Goal: Information Seeking & Learning: Learn about a topic

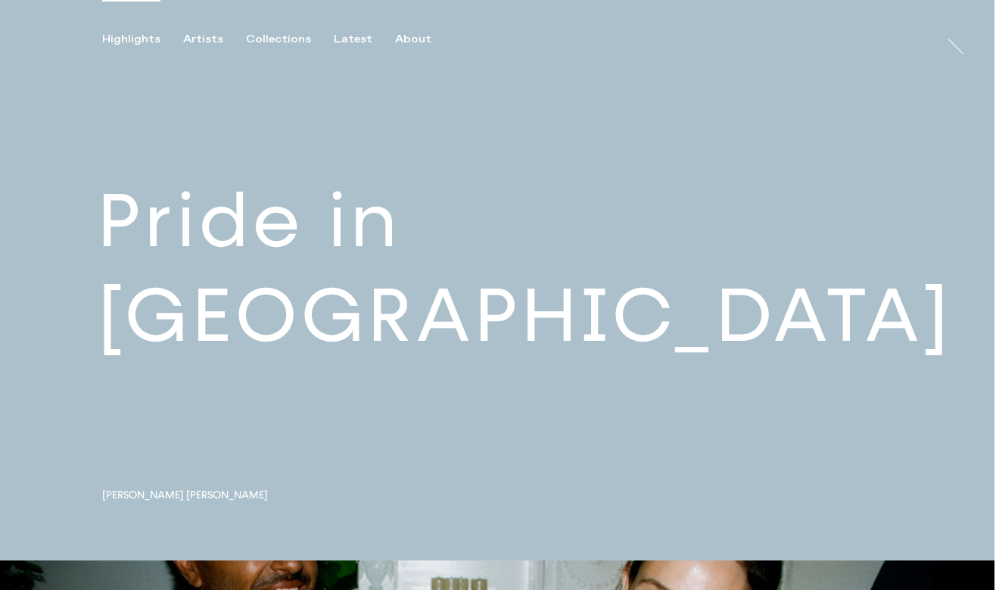
click at [252, 321] on link at bounding box center [497, 280] width 994 height 560
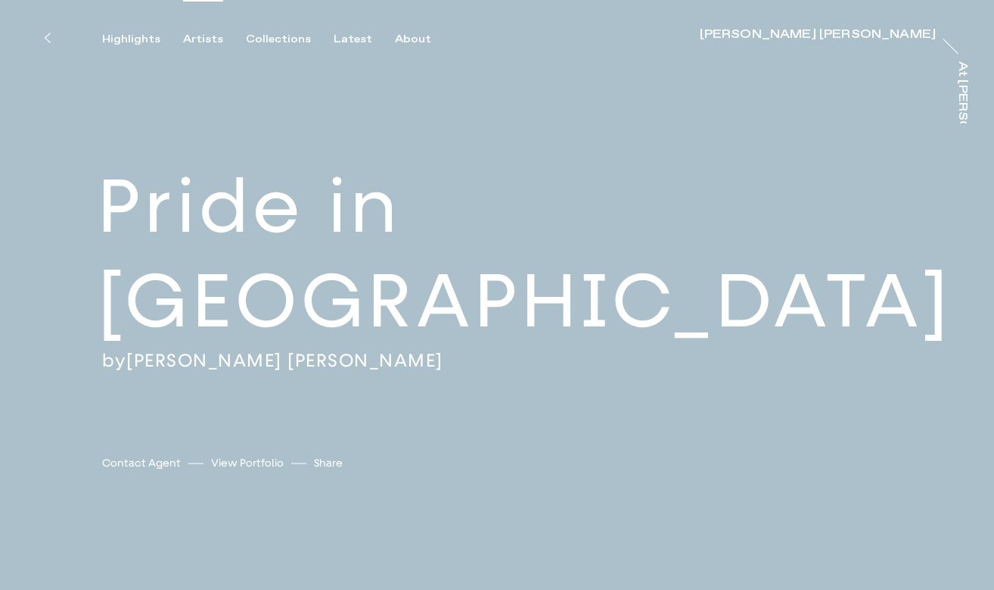
click at [207, 34] on div "Artists" at bounding box center [203, 40] width 40 height 14
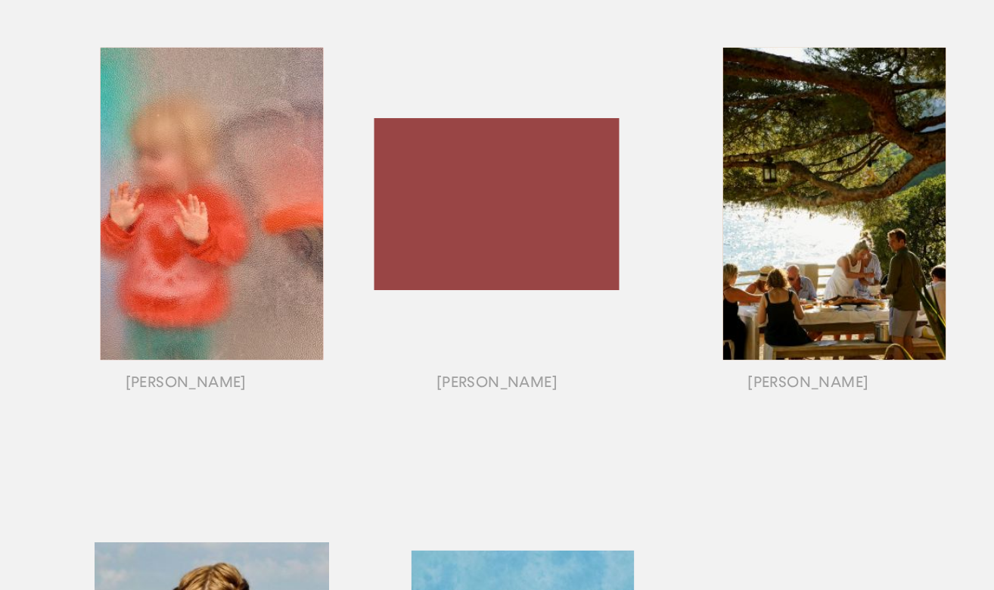
scroll to position [1247, 0]
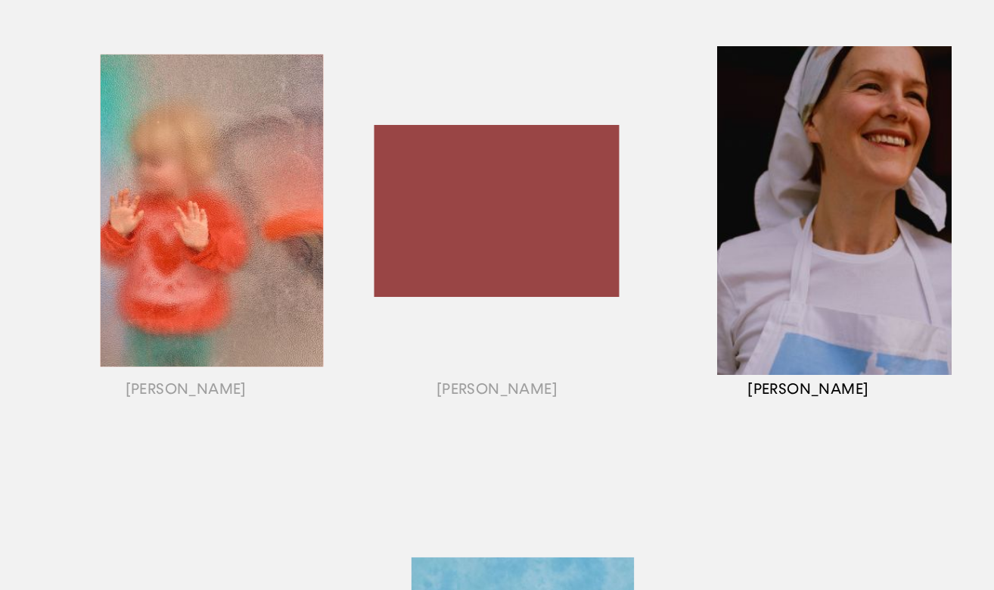
click at [848, 272] on div "button" at bounding box center [808, 229] width 311 height 472
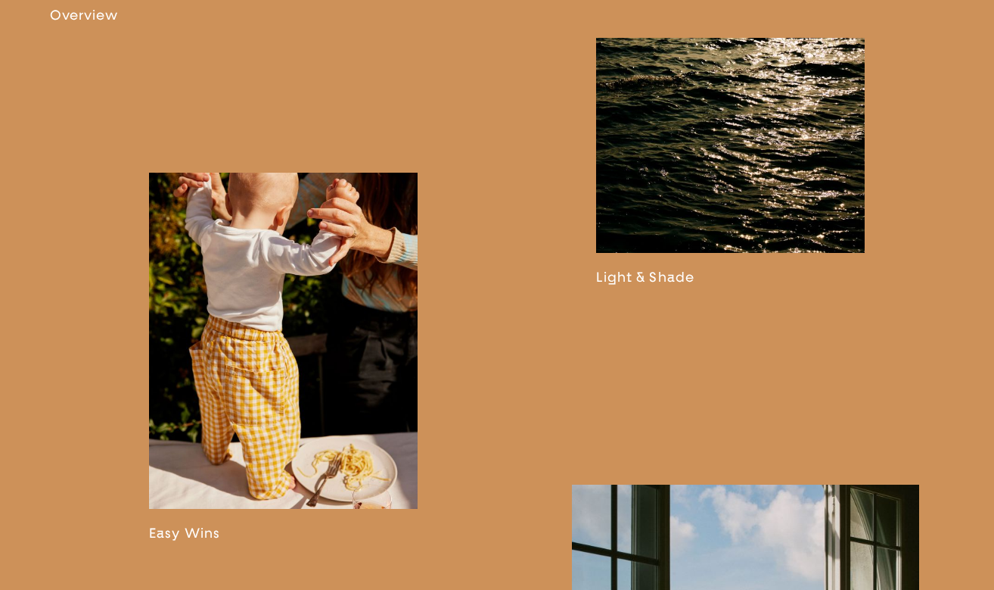
scroll to position [1240, 0]
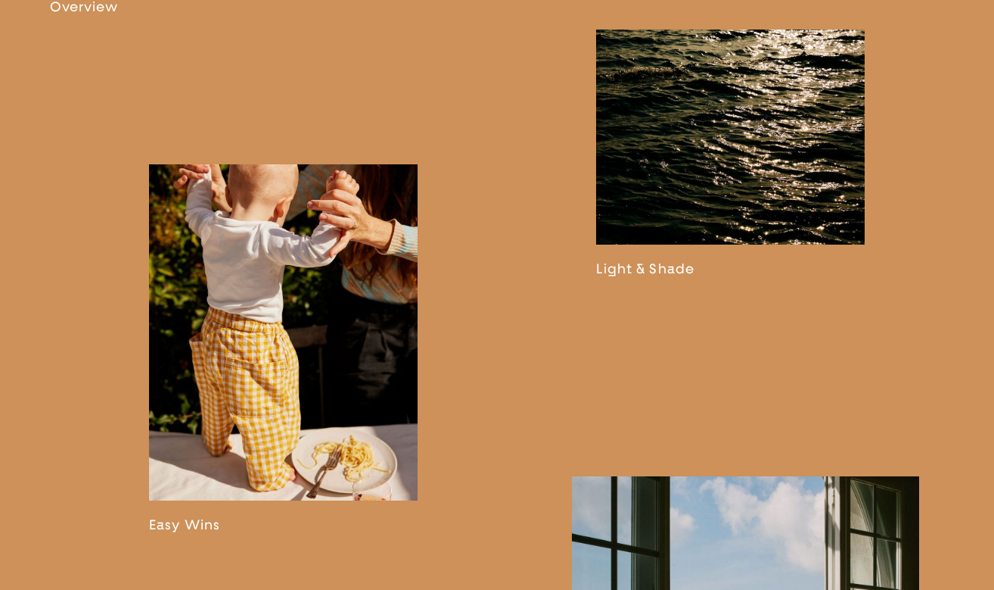
click at [690, 236] on link at bounding box center [730, 153] width 269 height 247
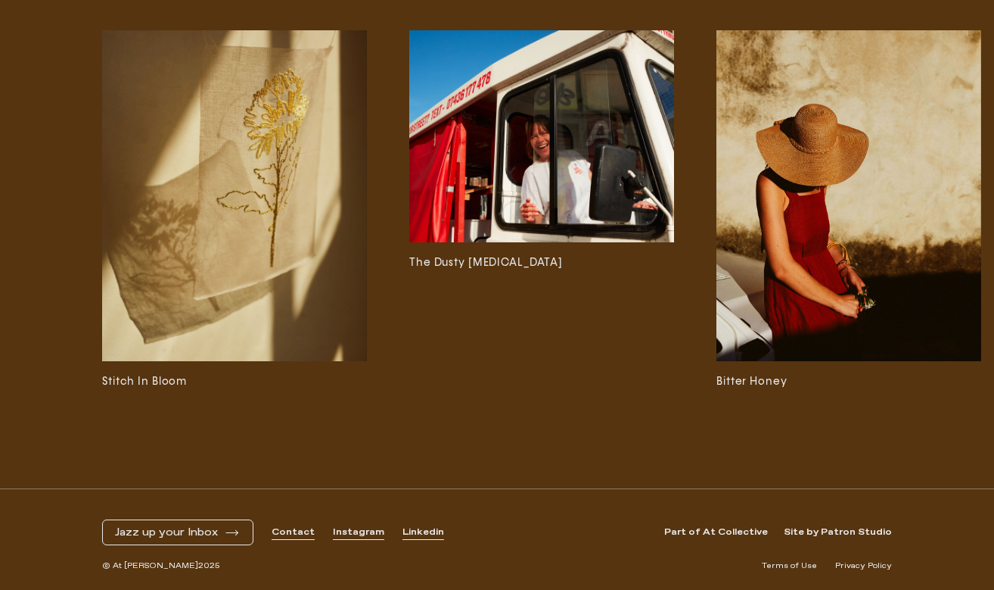
scroll to position [18624, 0]
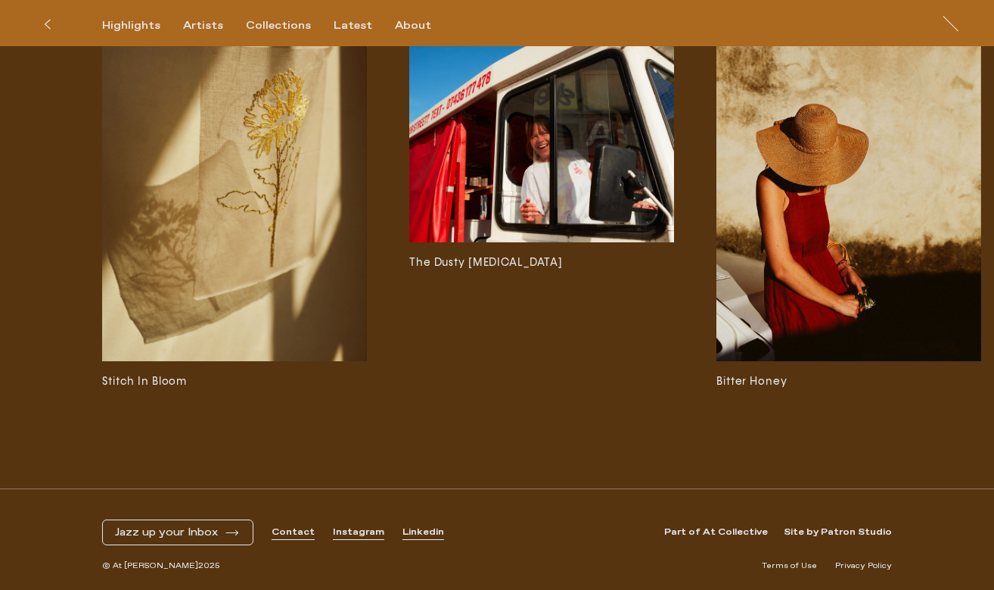
click at [533, 200] on img at bounding box center [541, 136] width 265 height 212
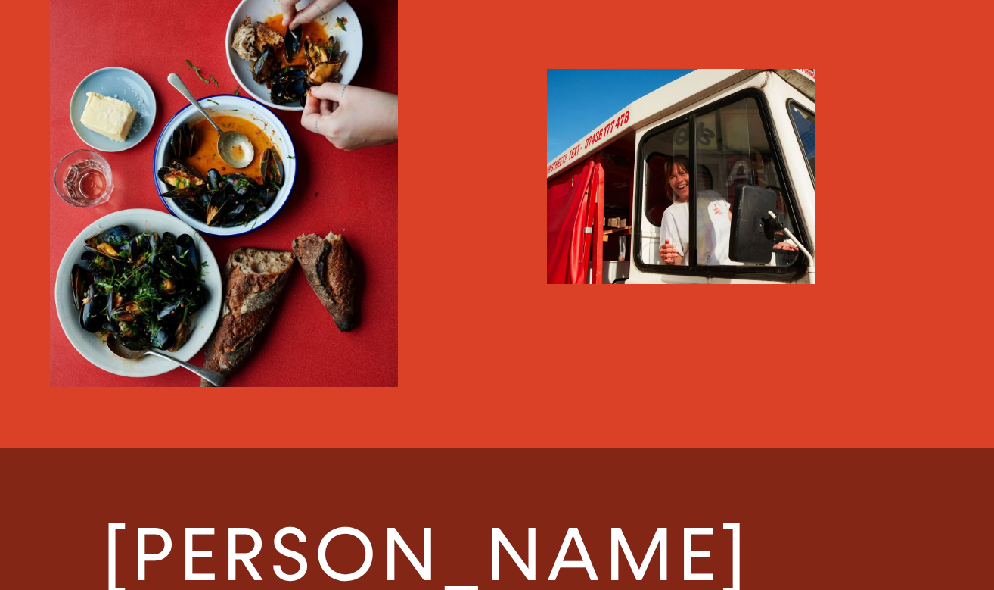
scroll to position [3404, 0]
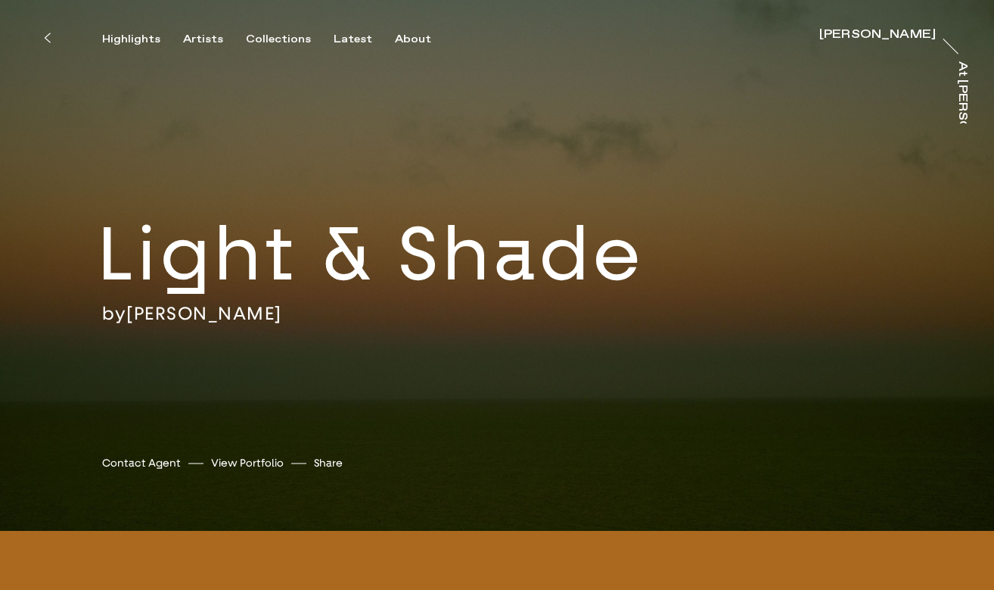
click at [241, 463] on link "View Portfolio" at bounding box center [247, 463] width 73 height 16
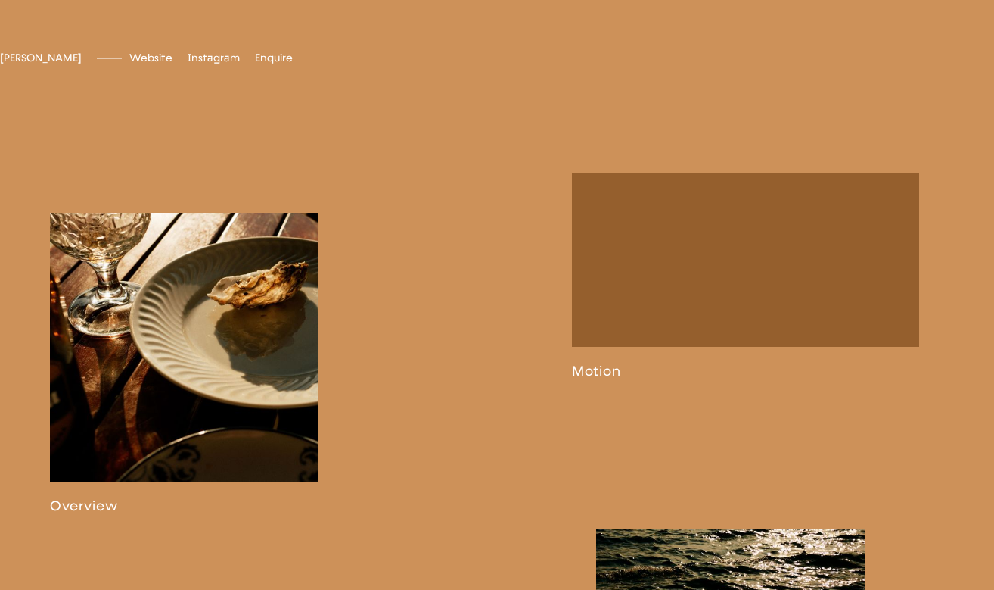
scroll to position [742, 0]
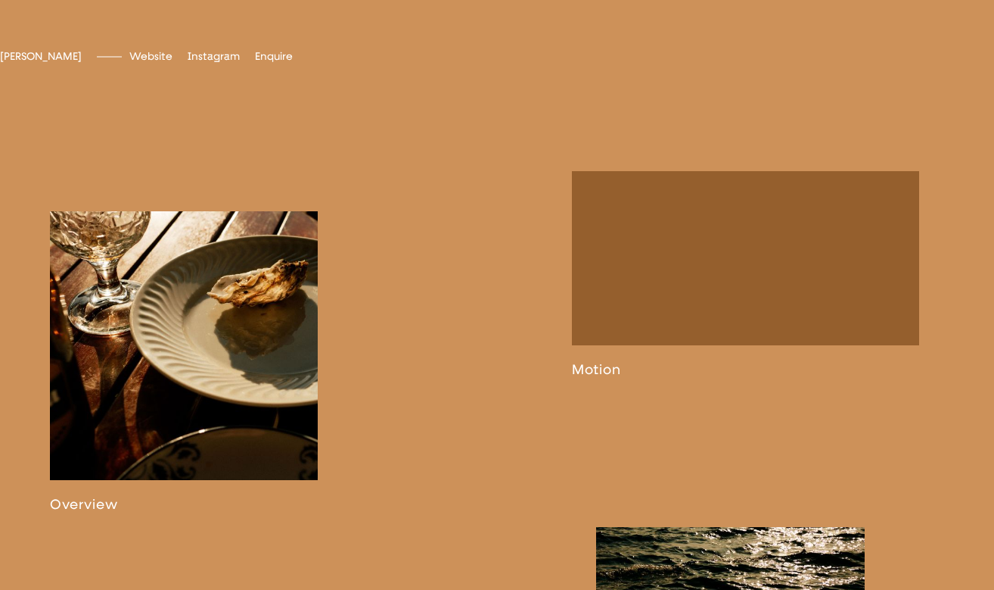
click at [197, 353] on link at bounding box center [184, 361] width 269 height 301
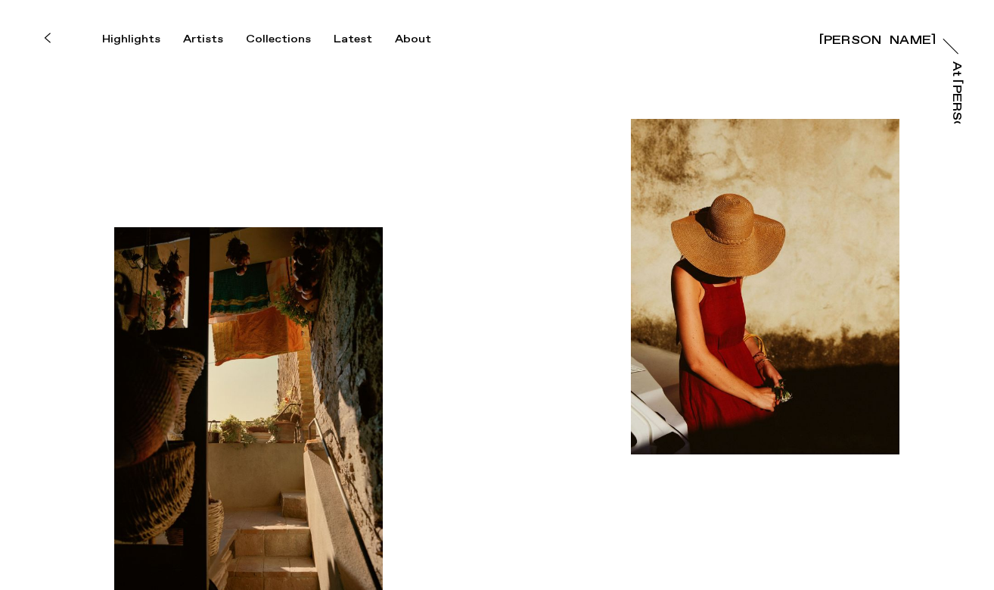
click at [44, 30] on button at bounding box center [46, 37] width 33 height 33
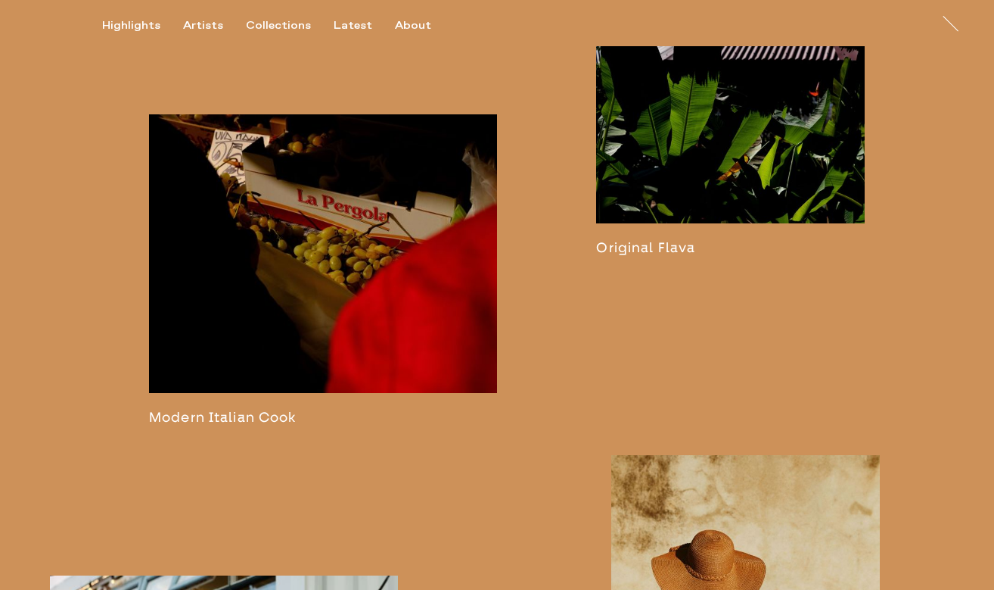
scroll to position [2322, 0]
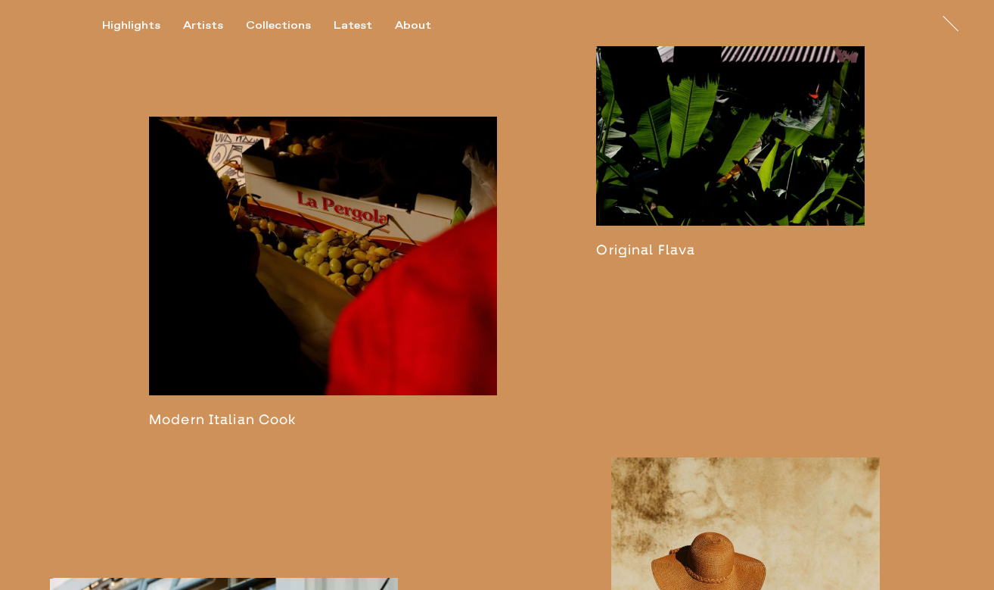
click at [325, 309] on link at bounding box center [323, 272] width 348 height 311
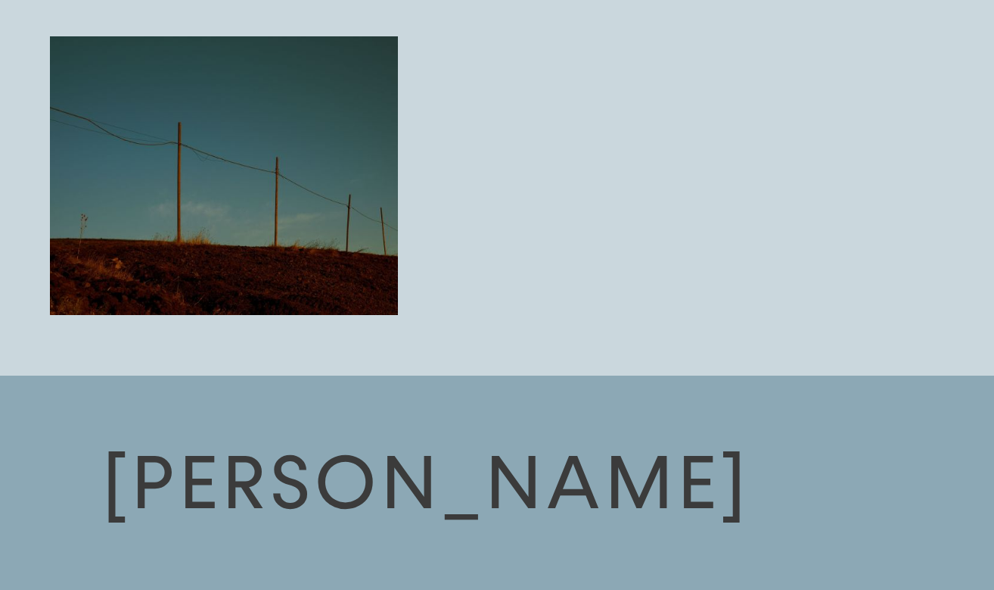
scroll to position [3305, 0]
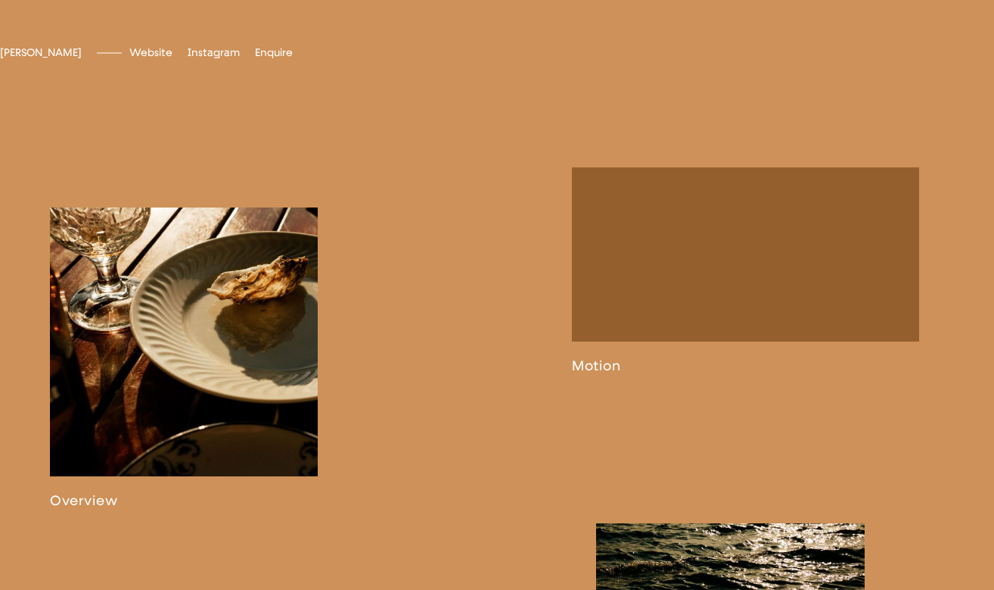
scroll to position [748, 0]
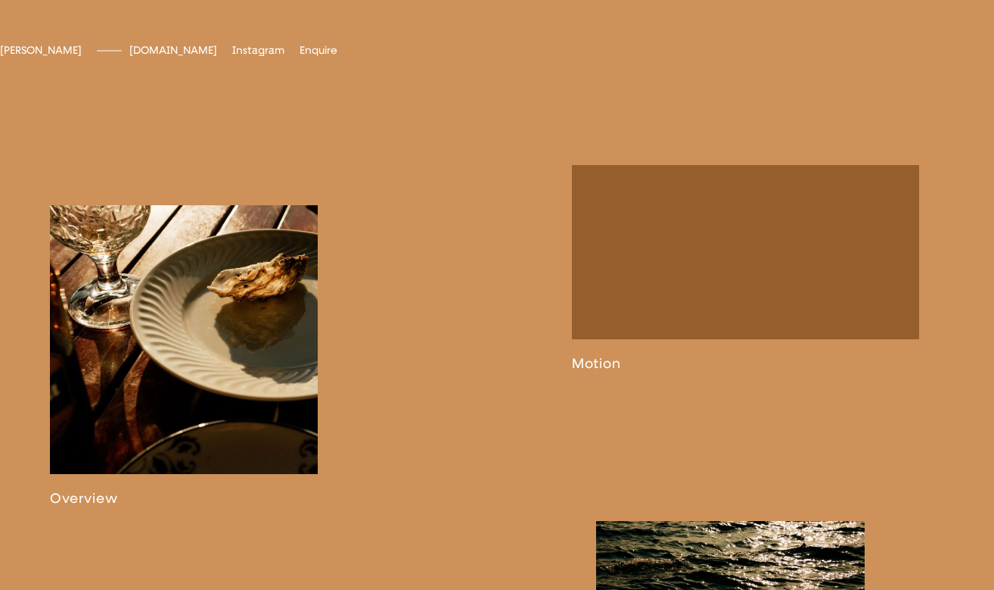
click at [217, 57] on span "[DOMAIN_NAME]" at bounding box center [173, 50] width 88 height 13
